Goal: Task Accomplishment & Management: Use online tool/utility

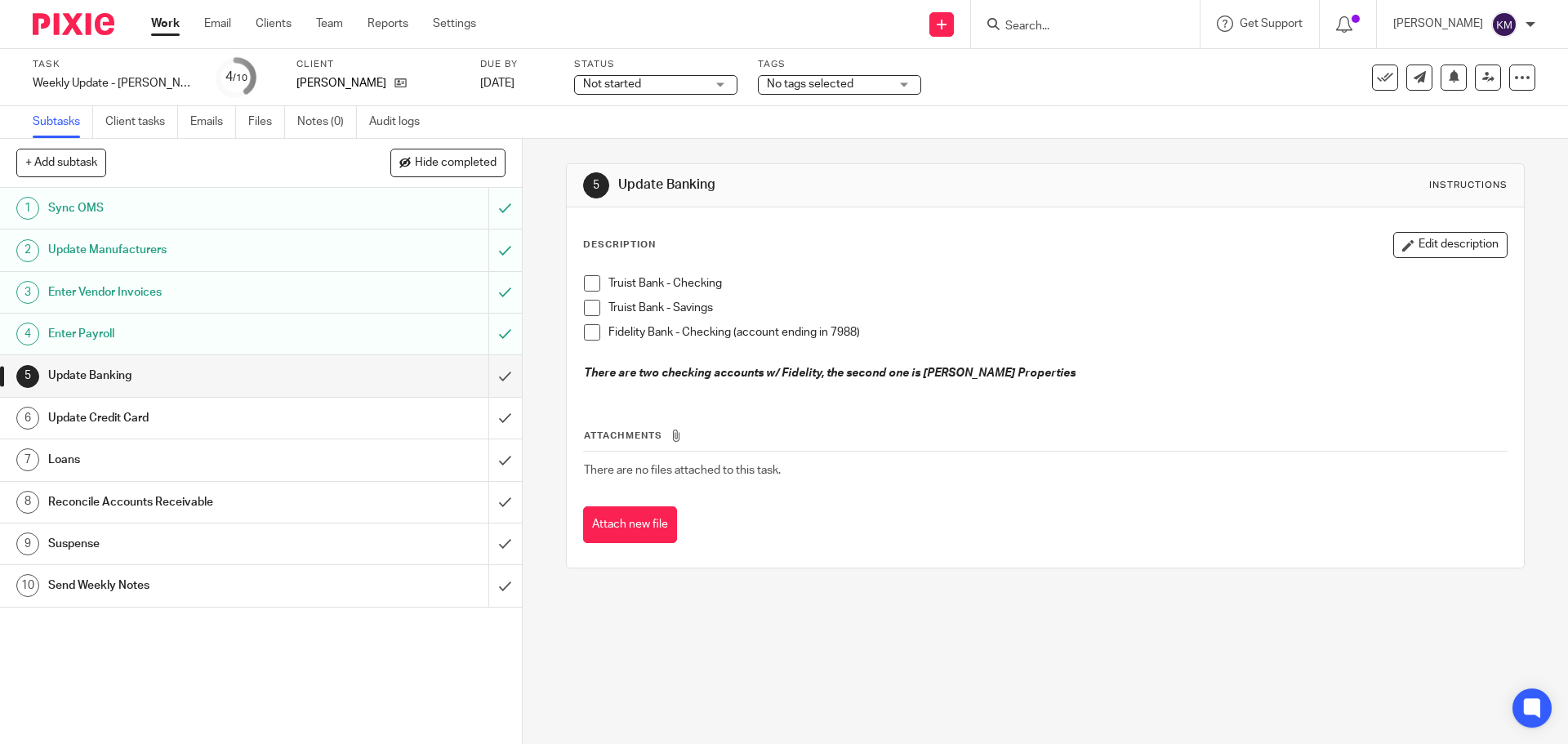
click at [585, 280] on span at bounding box center [592, 283] width 16 height 16
click at [586, 308] on span at bounding box center [592, 308] width 16 height 16
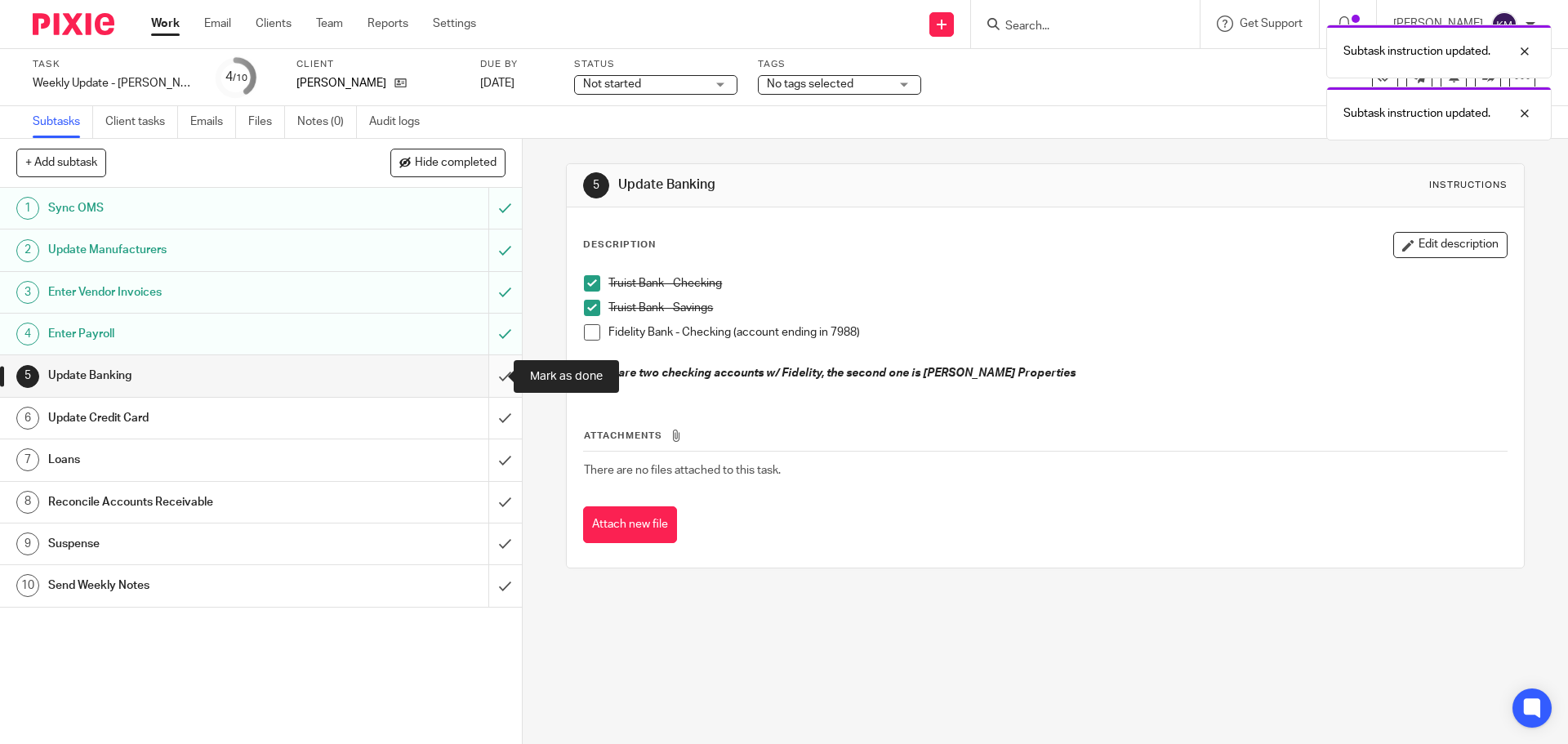
click at [490, 372] on input "submit" at bounding box center [261, 375] width 522 height 41
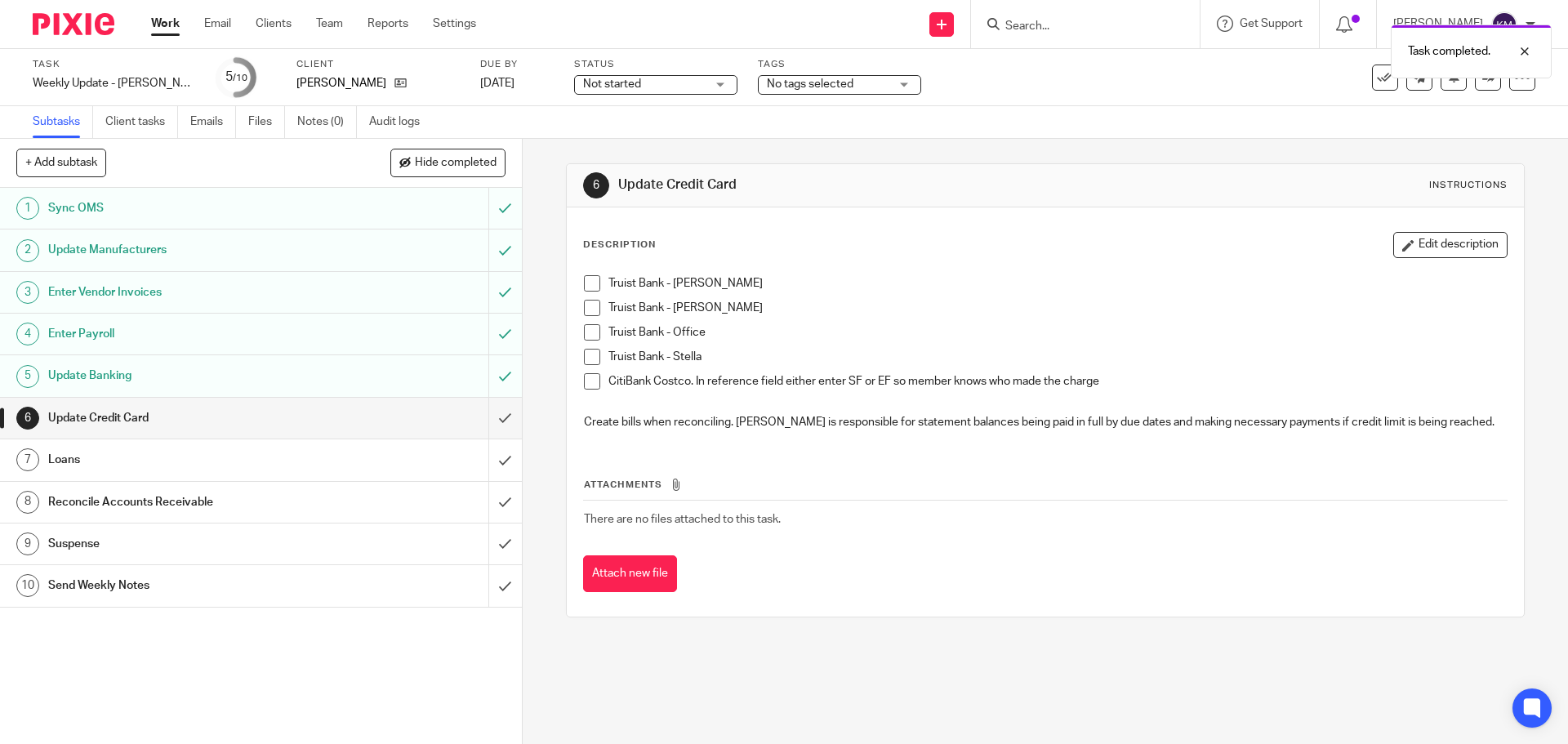
click at [584, 279] on span at bounding box center [592, 283] width 16 height 16
click at [584, 299] on li "Truist Bank - Emil" at bounding box center [1045, 287] width 922 height 24
drag, startPoint x: 583, startPoint y: 306, endPoint x: 587, endPoint y: 327, distance: 21.4
click at [584, 308] on span at bounding box center [592, 308] width 16 height 16
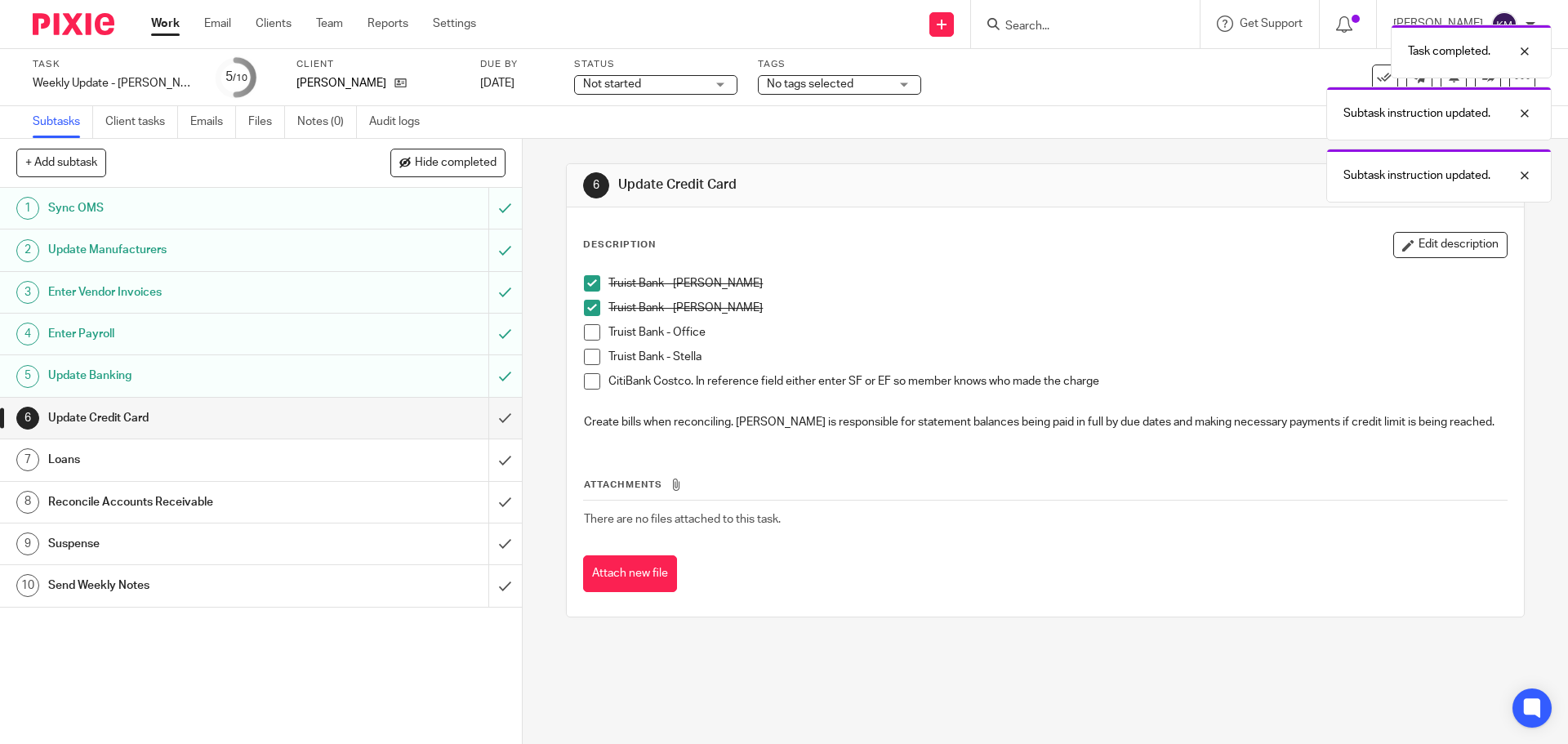
click at [586, 335] on span at bounding box center [592, 332] width 16 height 16
click at [587, 359] on span at bounding box center [592, 357] width 16 height 16
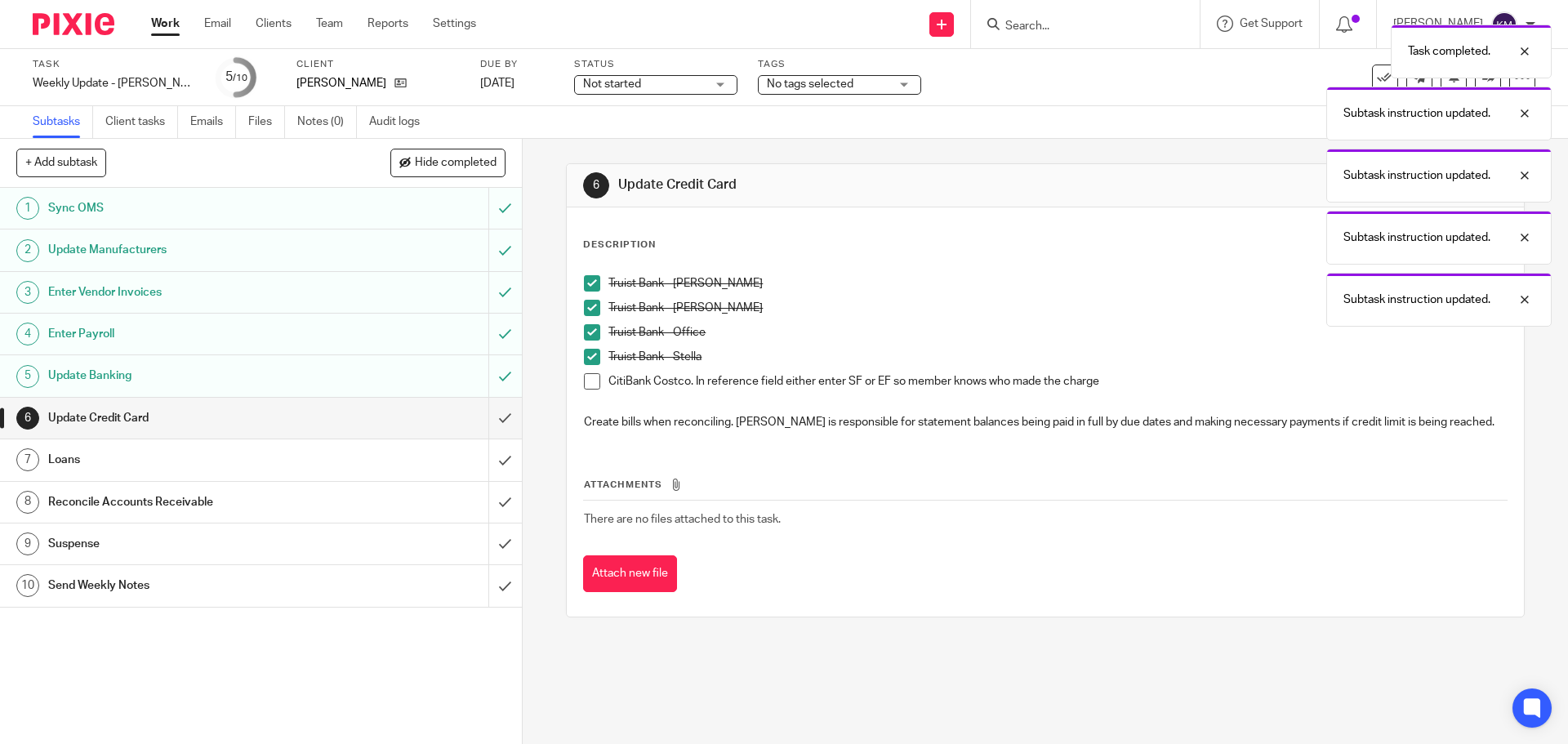
click at [418, 454] on div "Loans" at bounding box center [260, 460] width 424 height 24
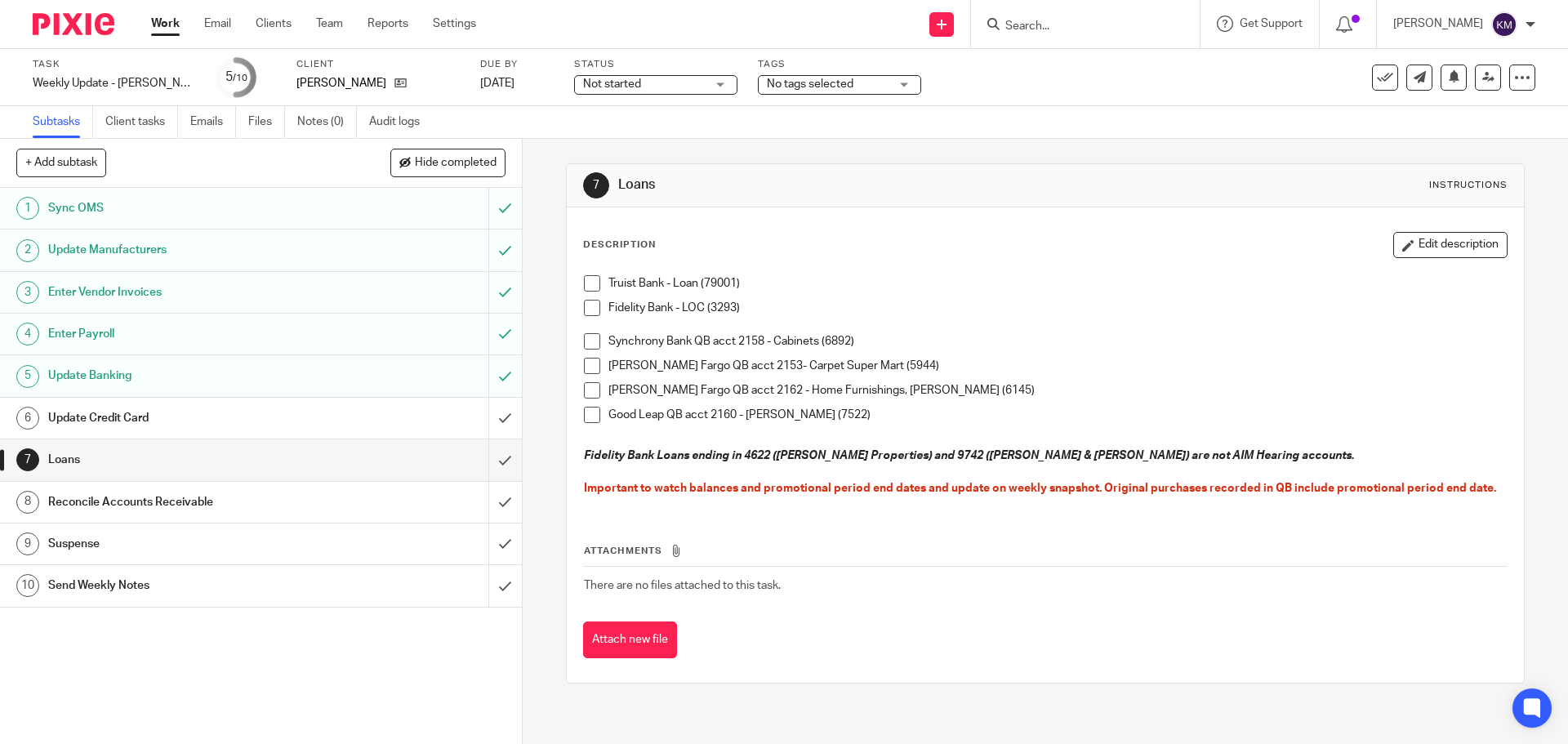
click at [584, 282] on span at bounding box center [592, 283] width 16 height 16
click at [432, 415] on div "Update Credit Card" at bounding box center [260, 418] width 424 height 24
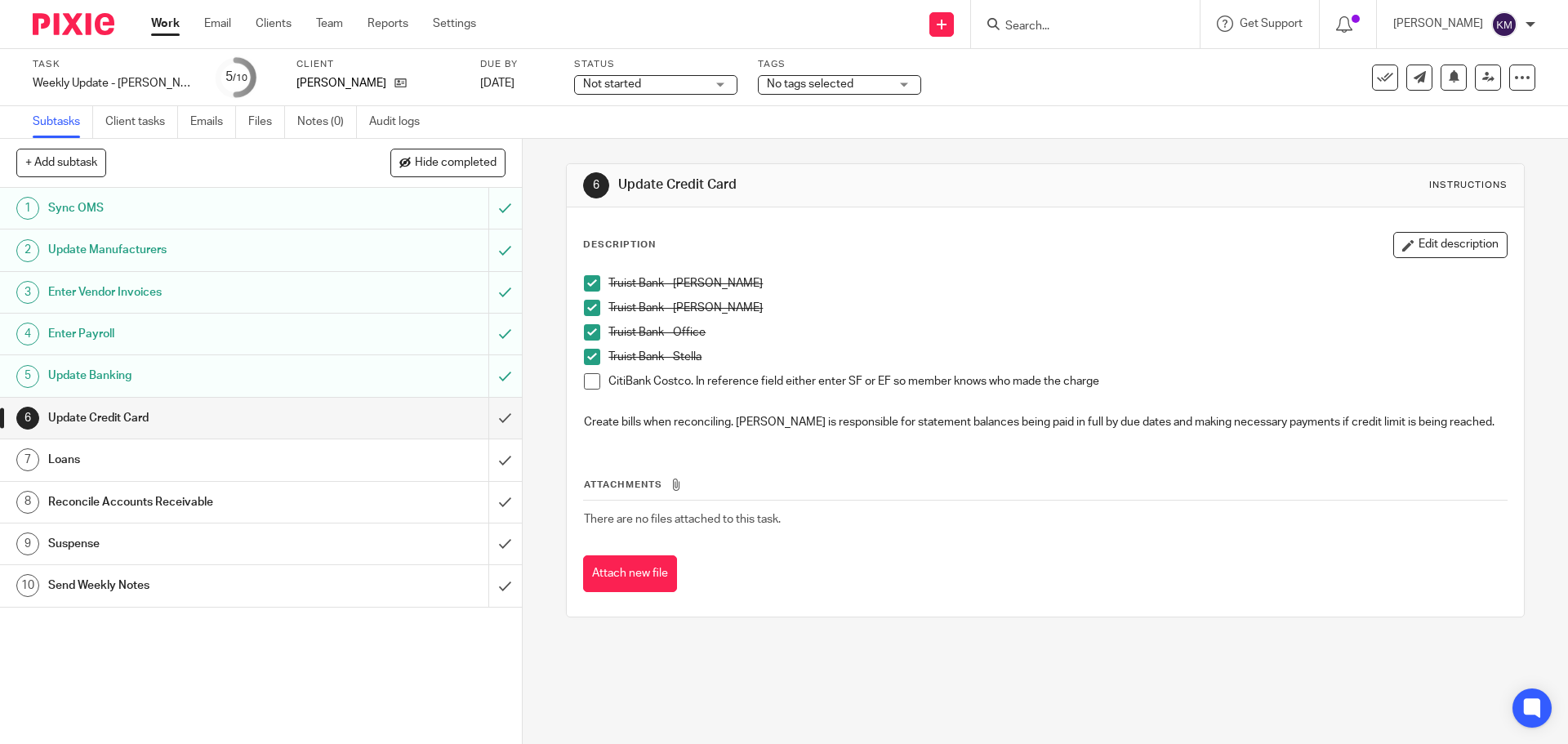
click at [587, 380] on span at bounding box center [592, 381] width 16 height 16
click at [493, 414] on input "submit" at bounding box center [261, 417] width 522 height 41
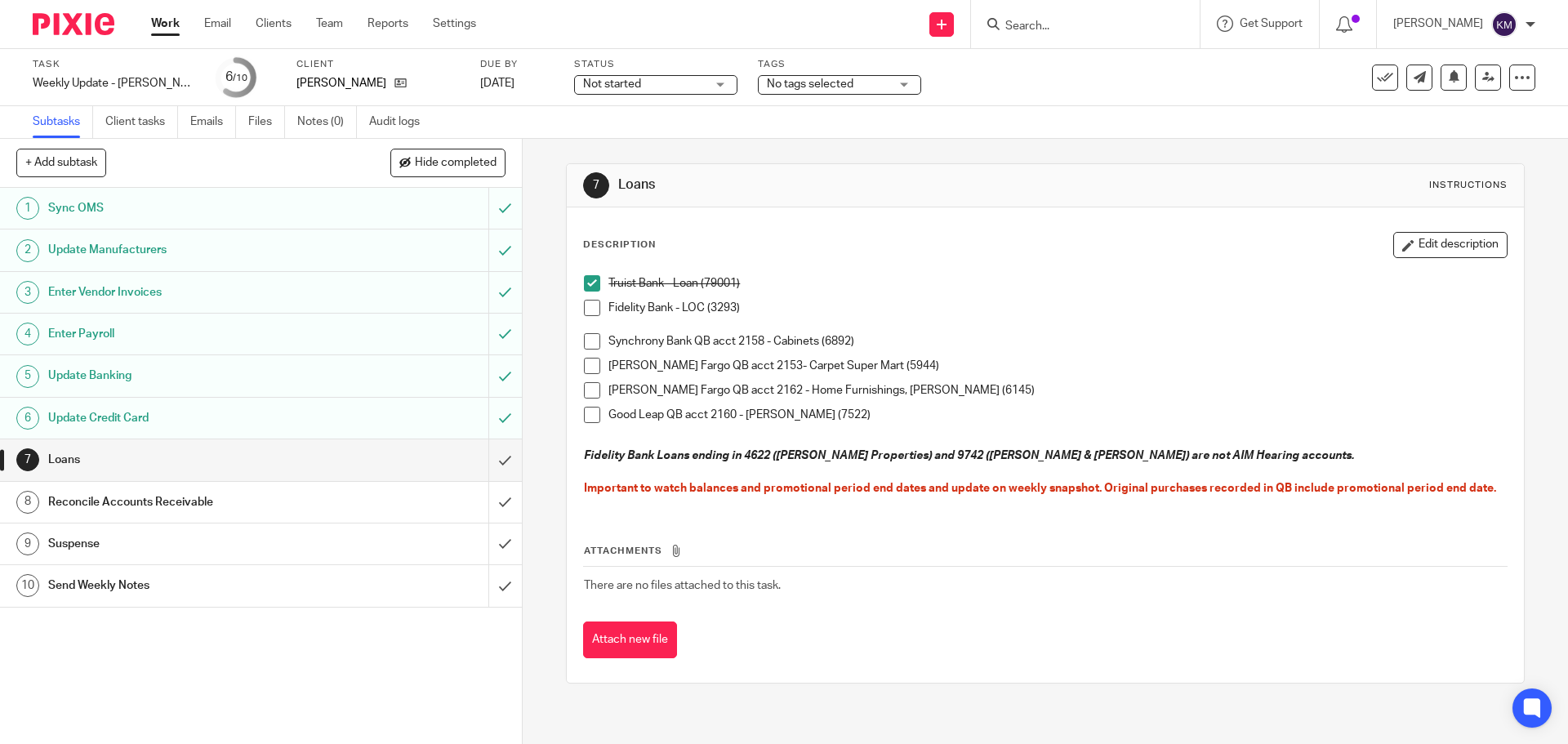
click at [589, 368] on span at bounding box center [592, 366] width 16 height 16
click at [586, 390] on span at bounding box center [592, 390] width 16 height 16
click at [587, 411] on span at bounding box center [592, 415] width 16 height 16
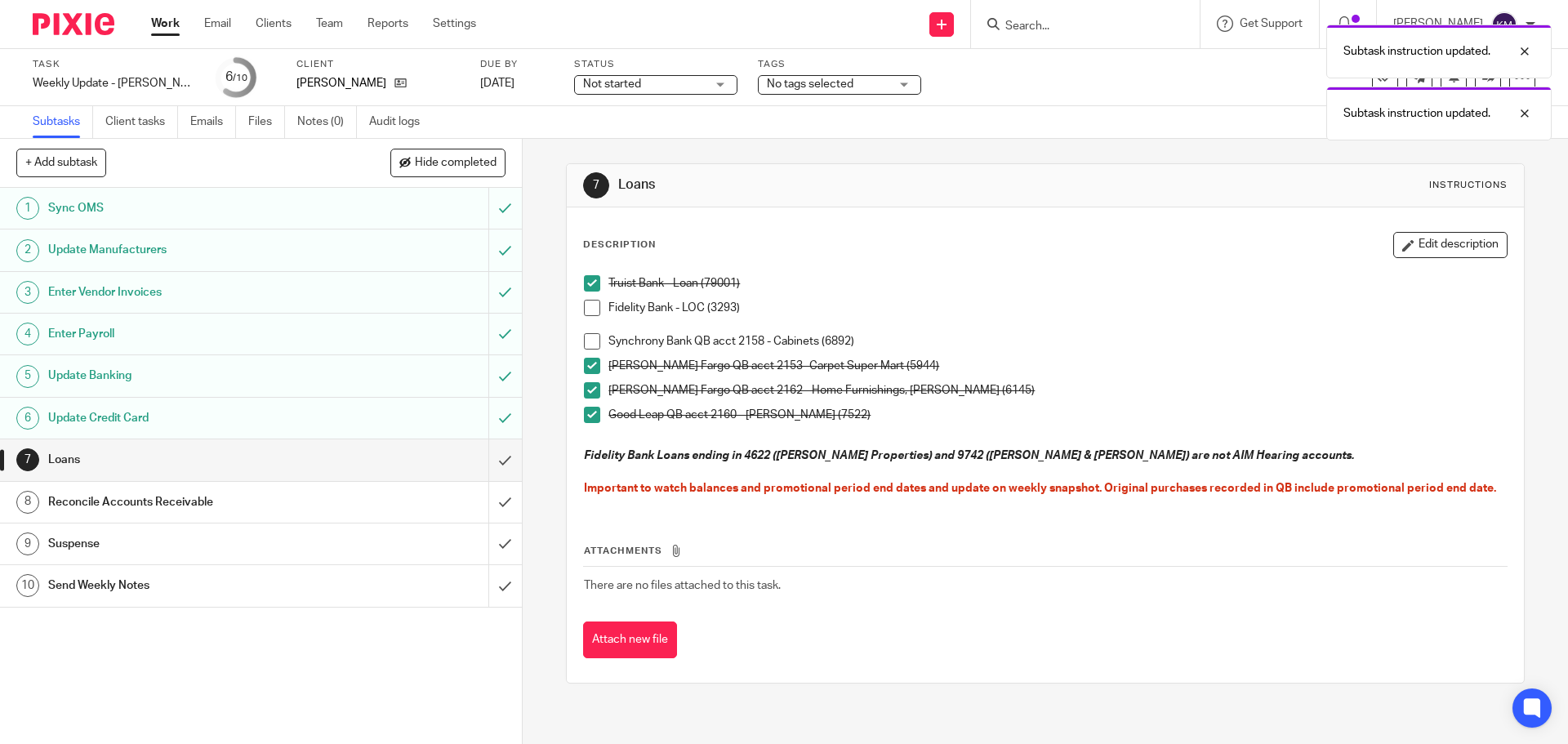
click at [587, 344] on span at bounding box center [592, 341] width 16 height 16
click at [494, 455] on input "submit" at bounding box center [261, 459] width 522 height 41
